Goal: Register for event/course

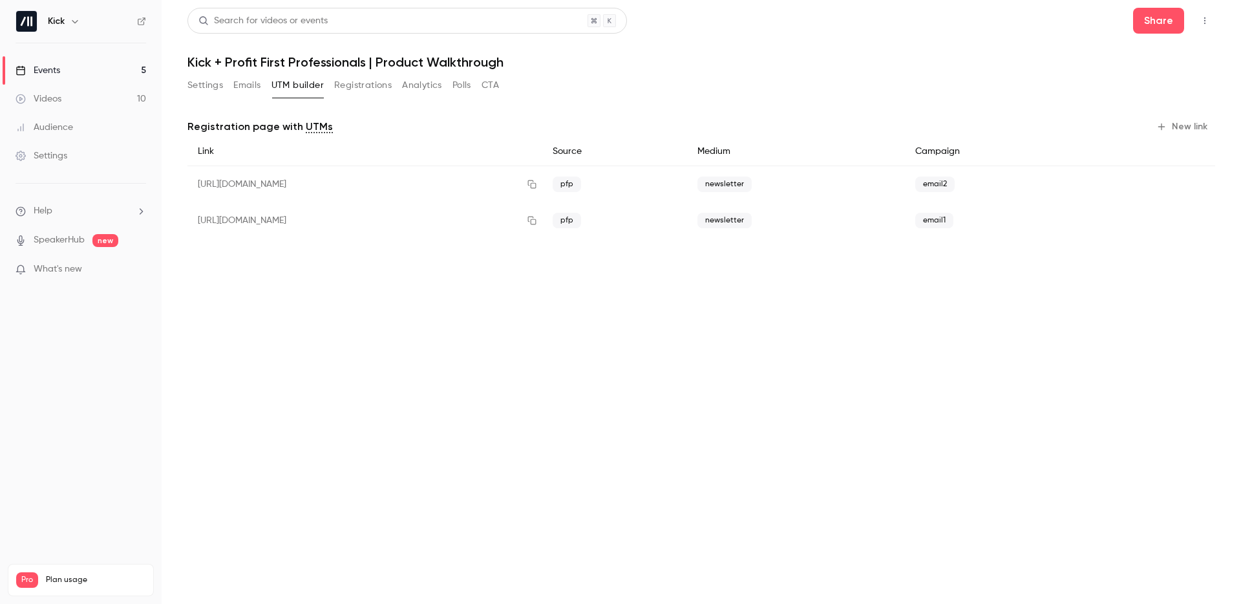
click at [85, 73] on link "Events 5" at bounding box center [81, 70] width 162 height 28
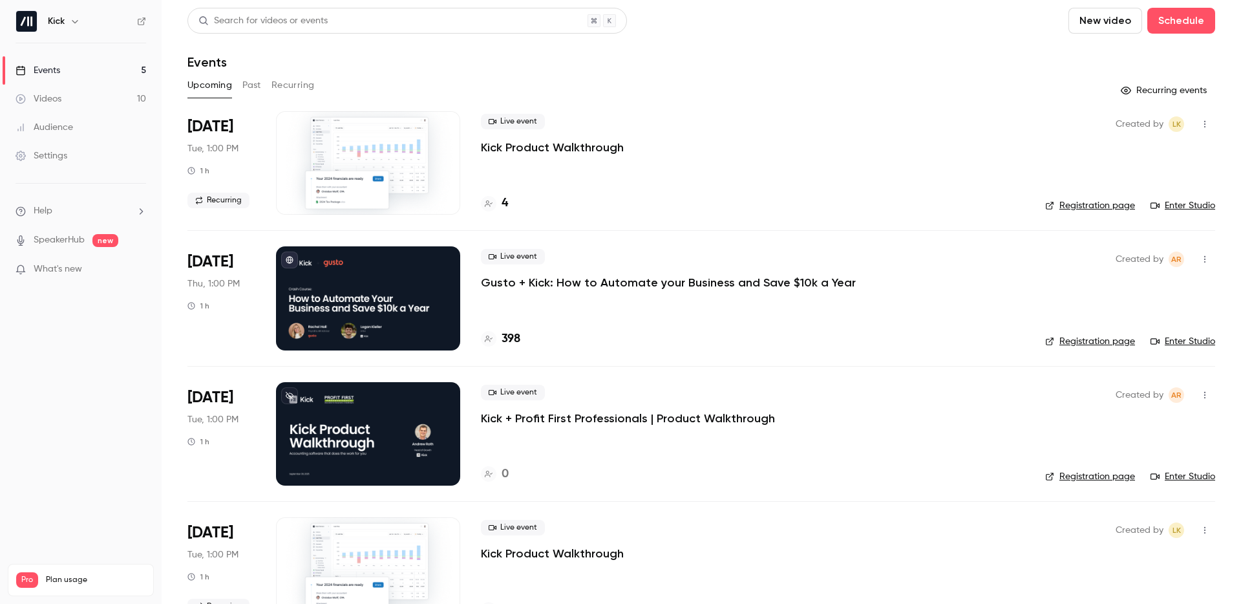
click at [548, 287] on p "Gusto + Kick: How to Automate your Business and Save $10k a Year" at bounding box center [668, 283] width 375 height 16
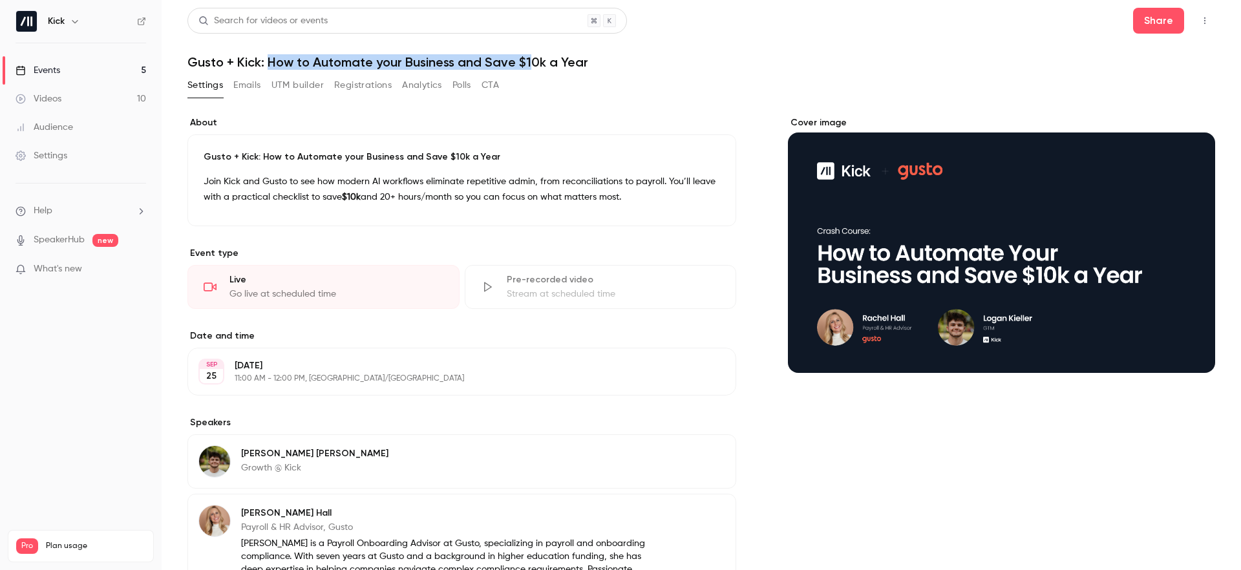
drag, startPoint x: 270, startPoint y: 61, endPoint x: 530, endPoint y: 64, distance: 259.8
click at [530, 64] on h1 "Gusto + Kick: How to Automate your Business and Save $10k a Year" at bounding box center [700, 62] width 1027 height 16
